Goal: Information Seeking & Learning: Learn about a topic

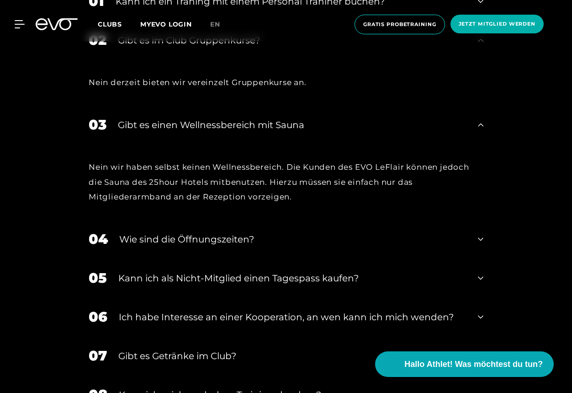
scroll to position [95, 0]
click at [154, 232] on div "Wie sind die Öffnungszeiten?" at bounding box center [292, 239] width 347 height 14
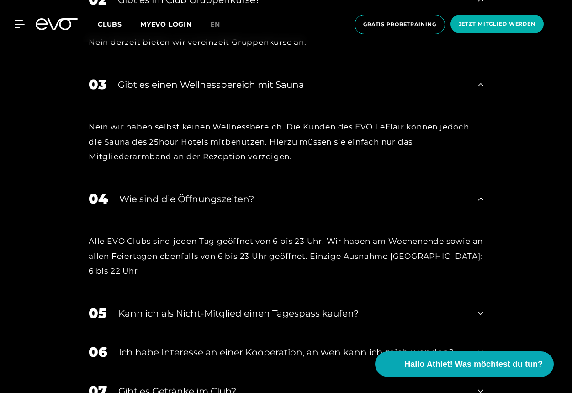
scroll to position [2925, 0]
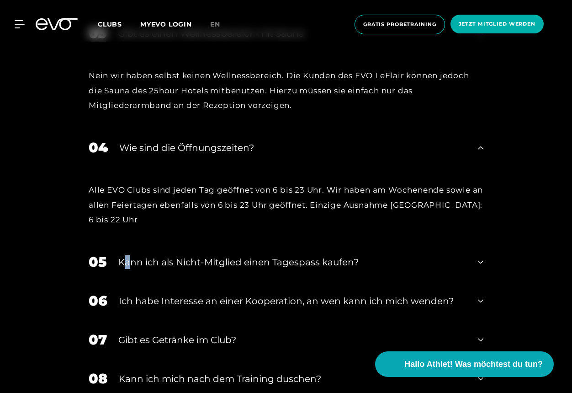
click at [128, 255] on div "Kann ich als Nicht-Mitglied einen Tagespass kaufen?" at bounding box center [292, 262] width 348 height 14
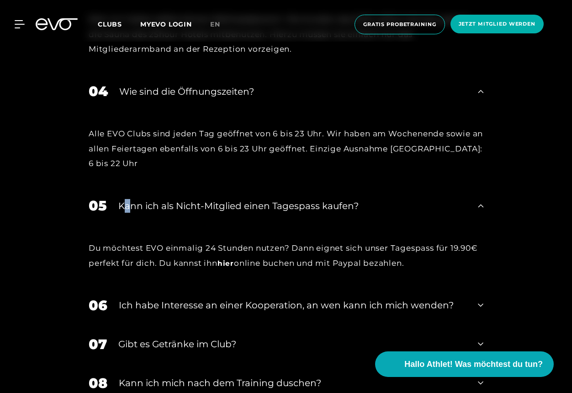
scroll to position [3017, 0]
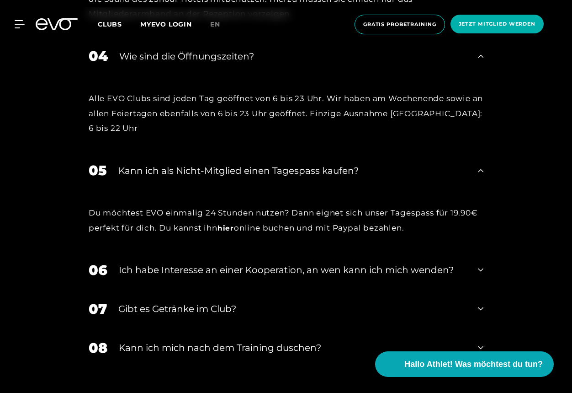
click at [144, 263] on div "Ich habe Interesse an einer Kooperation, an wen kann ich mich wenden?" at bounding box center [293, 270] width 348 height 14
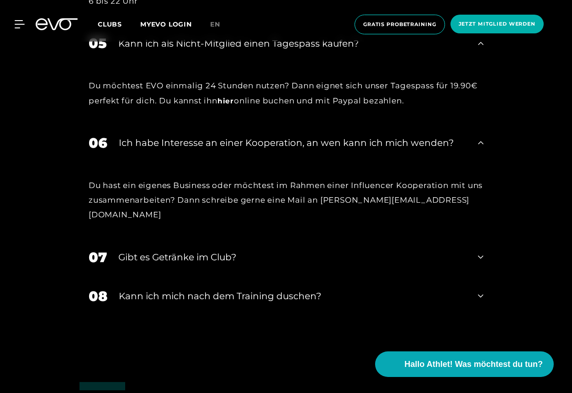
scroll to position [3154, 0]
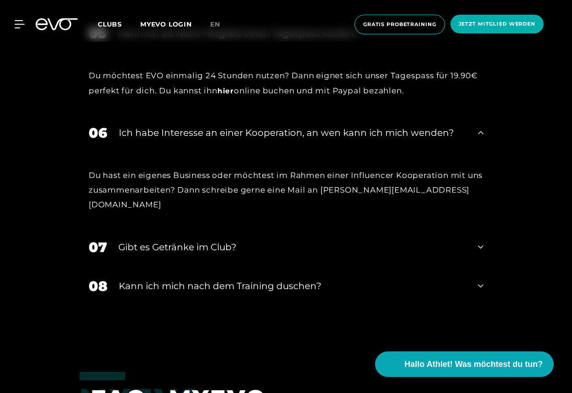
click at [168, 240] on div "Gibt es Getränke im Club?" at bounding box center [292, 247] width 348 height 14
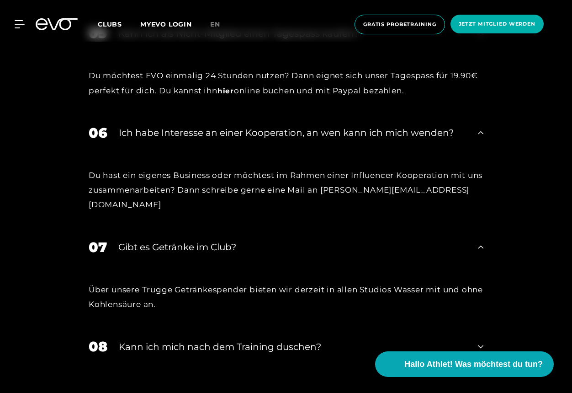
click at [176, 340] on div "Kann ich mich nach dem Training duschen?" at bounding box center [293, 347] width 348 height 14
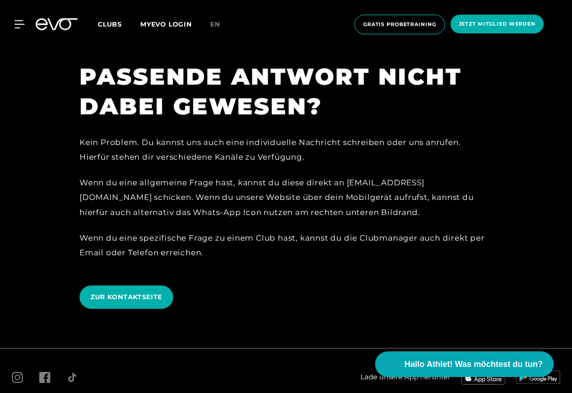
scroll to position [3766, 0]
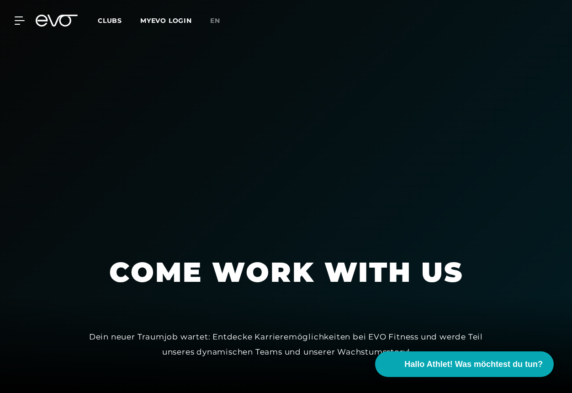
click at [110, 19] on span "Clubs" at bounding box center [110, 20] width 24 height 8
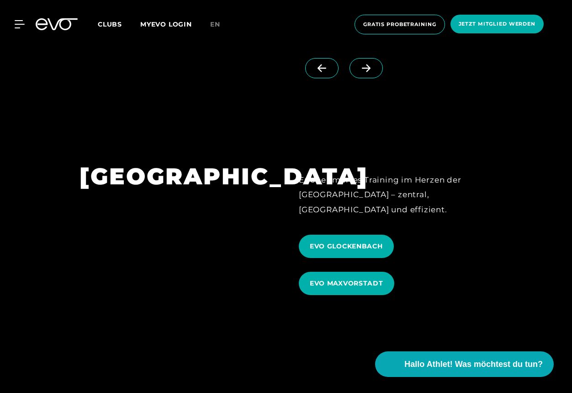
scroll to position [2742, 0]
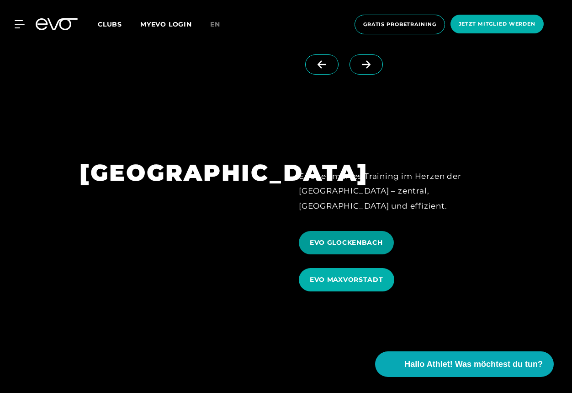
click at [322, 238] on span "EVO GLOCKENBACH" at bounding box center [346, 243] width 73 height 10
